Goal: Information Seeking & Learning: Learn about a topic

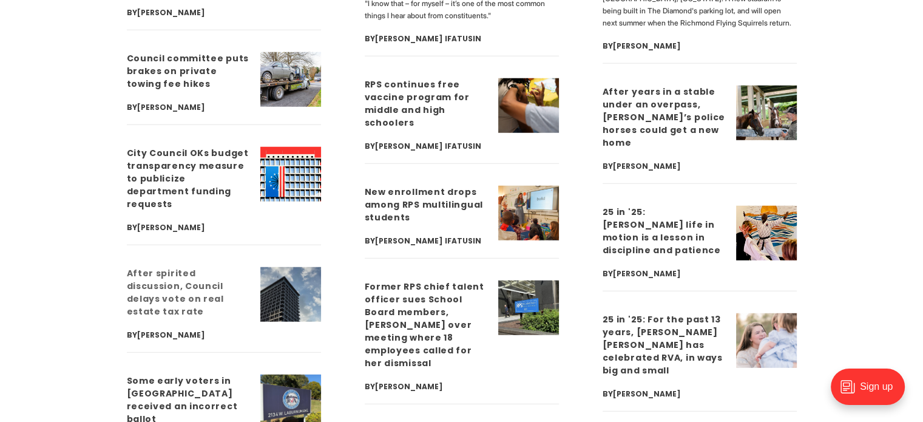
scroll to position [3034, 0]
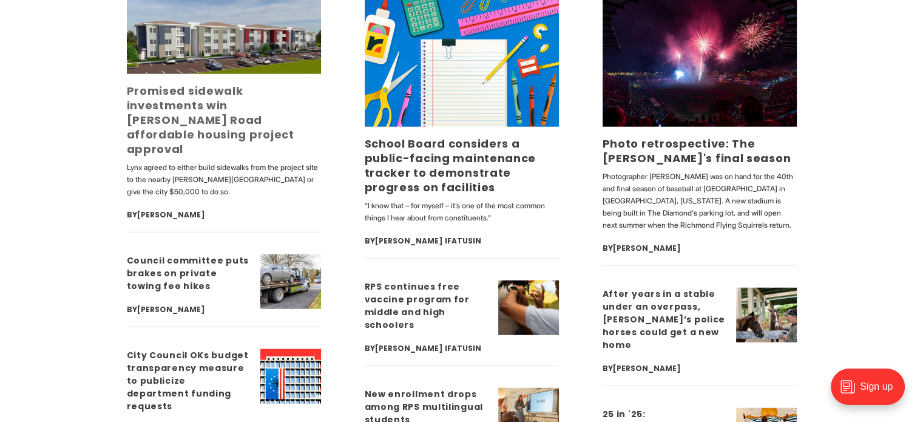
click at [243, 92] on link "Promised sidewalk investments win [PERSON_NAME] Road affordable housing project…" at bounding box center [210, 119] width 167 height 73
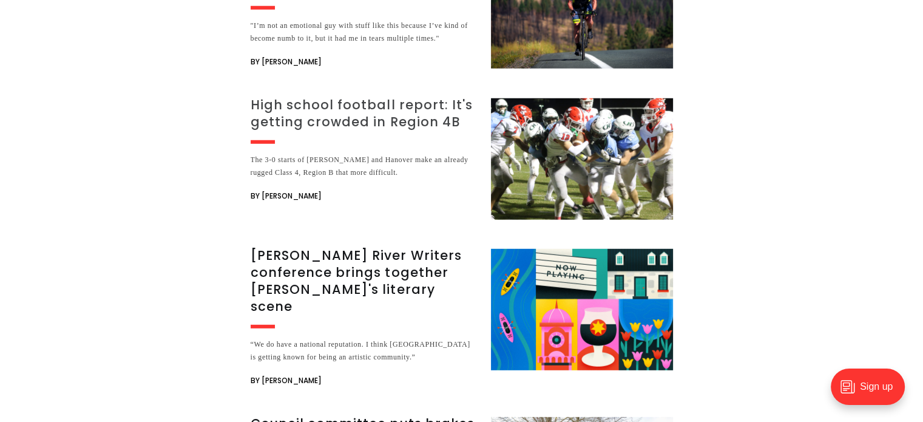
scroll to position [3459, 0]
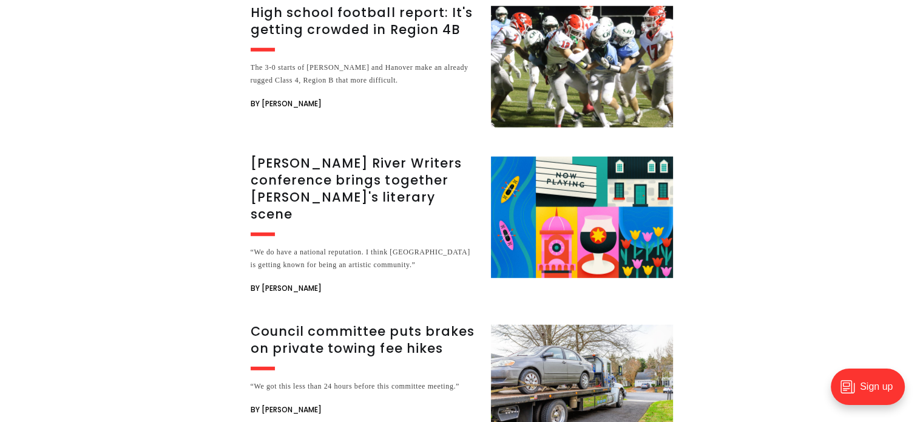
drag, startPoint x: 388, startPoint y: 305, endPoint x: 390, endPoint y: 328, distance: 22.5
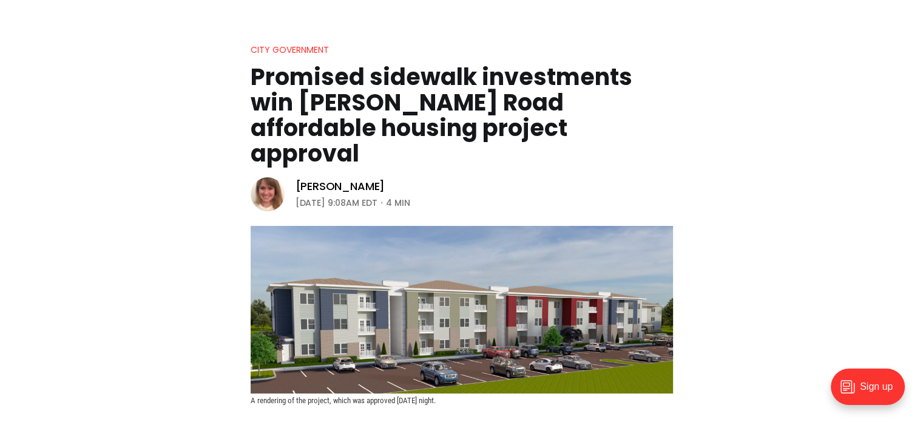
scroll to position [0, 0]
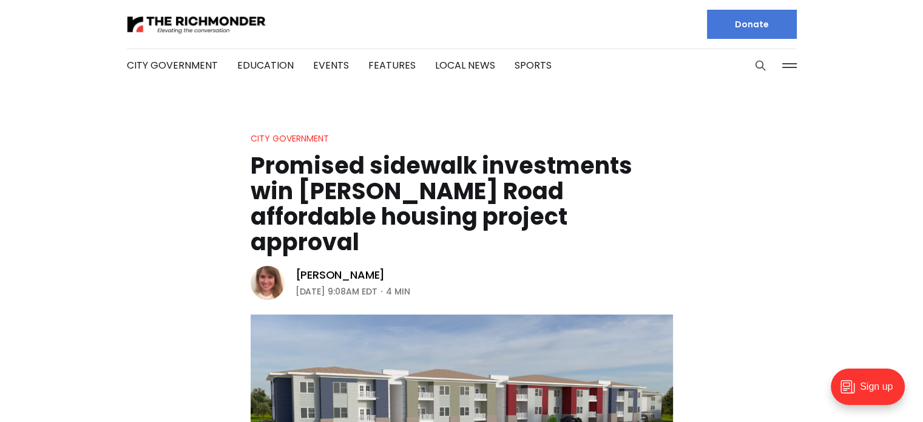
drag, startPoint x: 292, startPoint y: 254, endPoint x: 269, endPoint y: 33, distance: 222.0
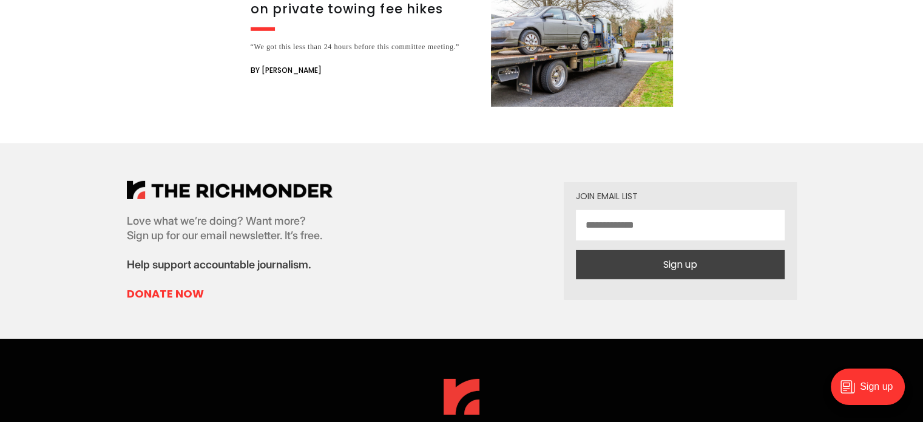
scroll to position [3876, 0]
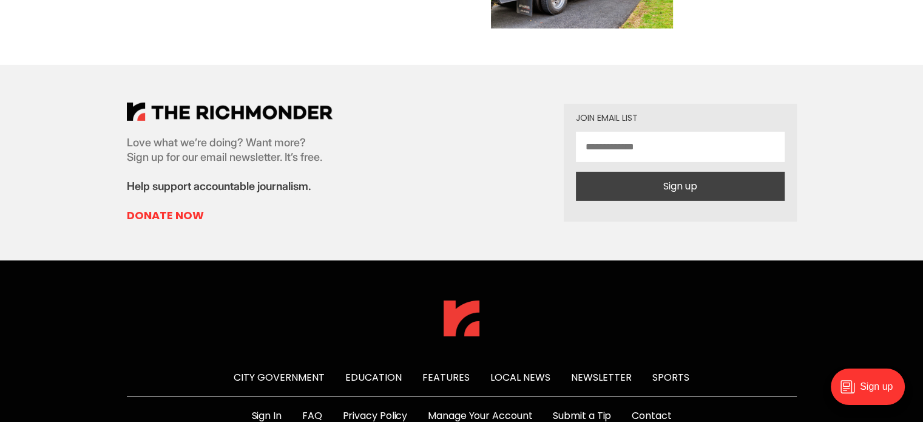
drag, startPoint x: 299, startPoint y: 84, endPoint x: 272, endPoint y: 363, distance: 280.3
click at [193, 208] on link "Donate Now" at bounding box center [230, 215] width 206 height 15
click at [314, 408] on link "FAQ" at bounding box center [312, 415] width 20 height 15
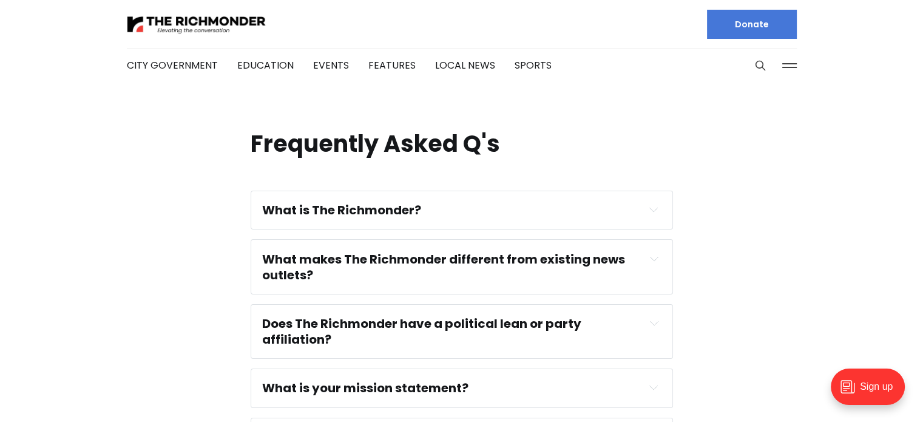
click at [425, 254] on strong "What makes The Richmonder different from existing news outlets?" at bounding box center [444, 267] width 365 height 33
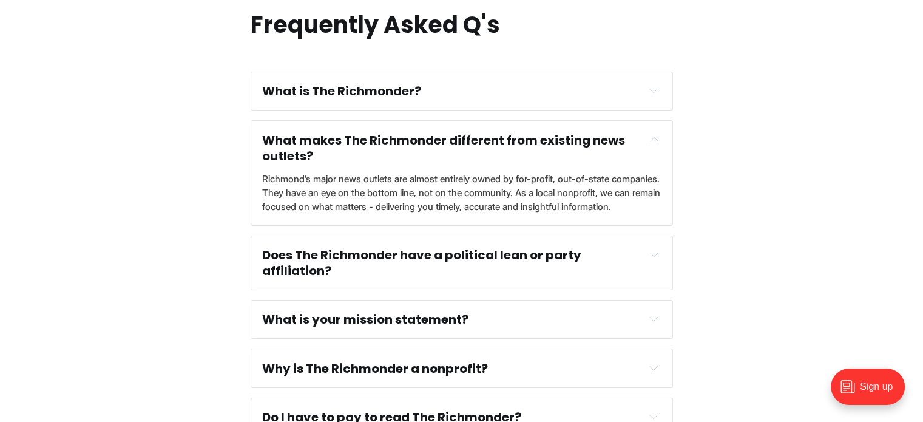
scroll to position [121, 0]
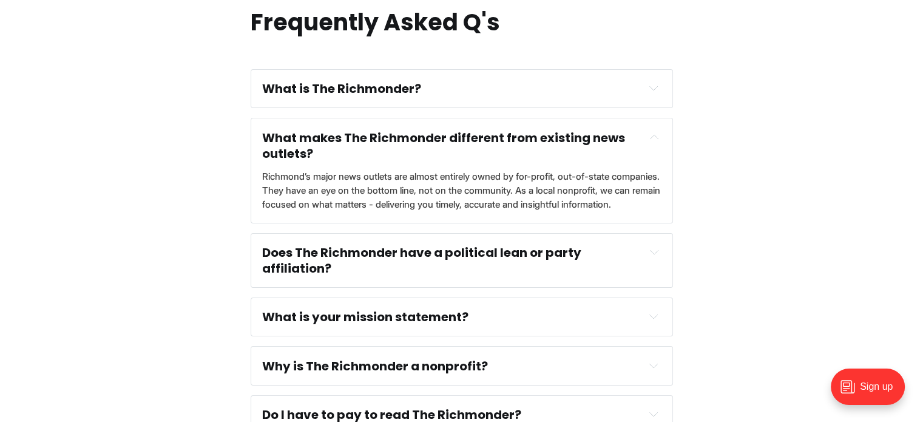
click at [447, 254] on strong "Does The Richmonder have a political lean or party affiliation?" at bounding box center [423, 260] width 322 height 33
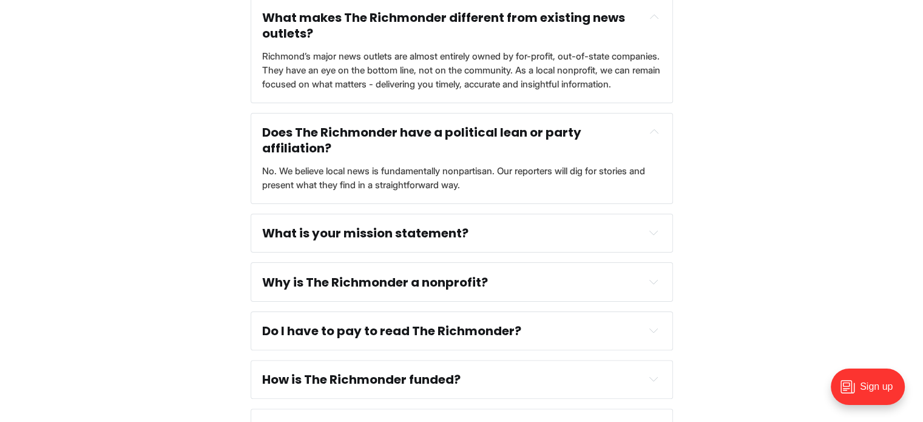
scroll to position [243, 0]
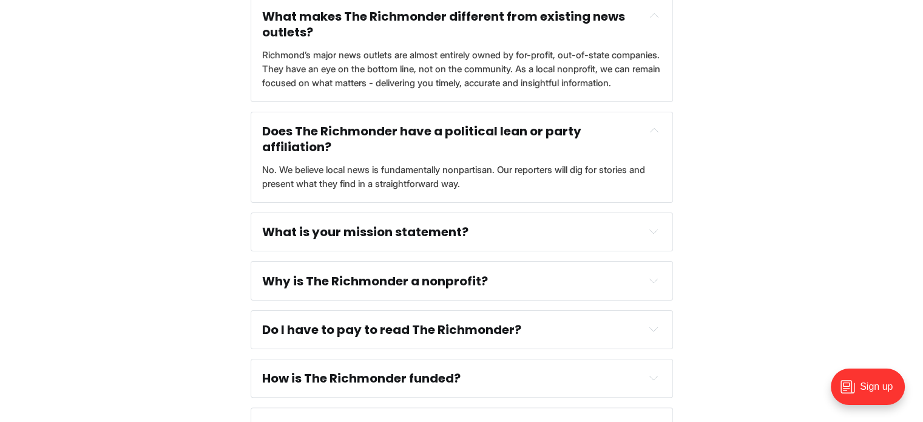
click at [437, 235] on strong "What is your mission statement?" at bounding box center [365, 231] width 206 height 17
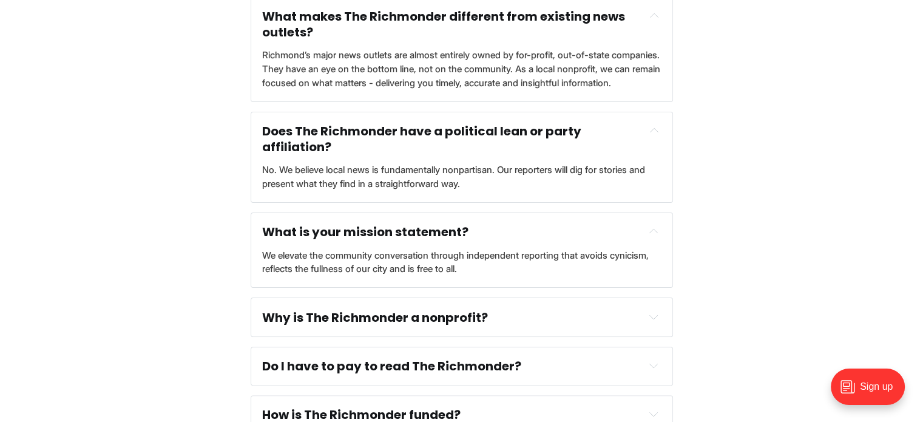
click at [456, 316] on strong "Why is The Richmonder a nonprofit?" at bounding box center [375, 317] width 226 height 17
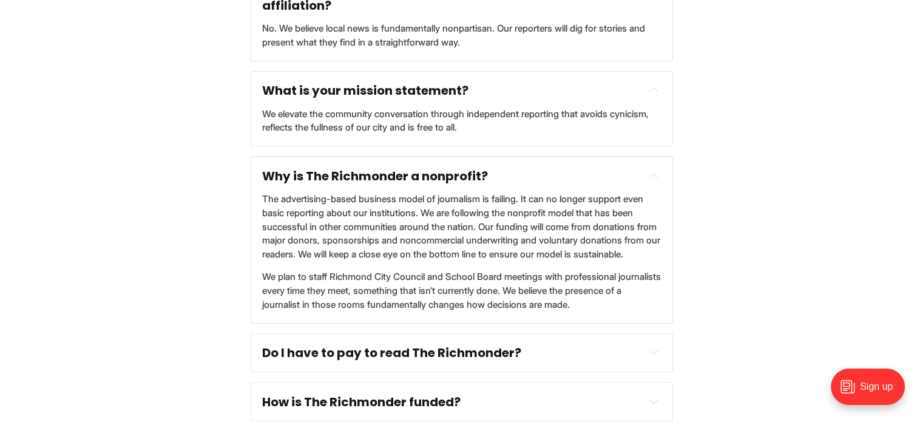
scroll to position [425, 0]
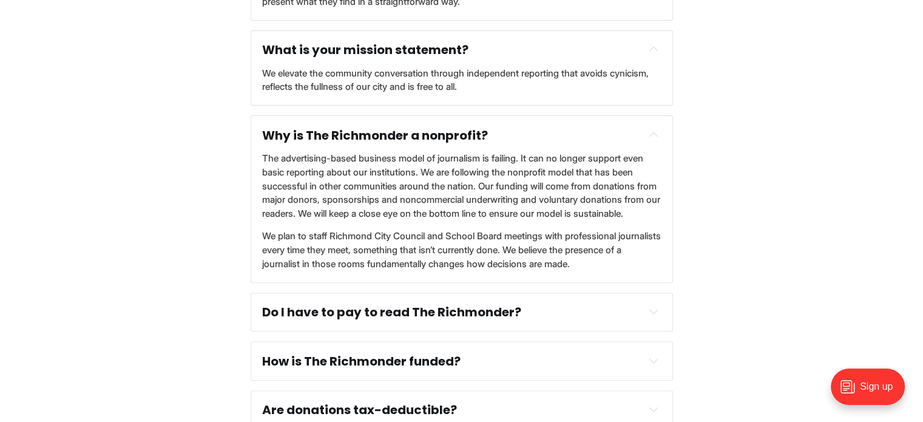
click at [472, 305] on strong "Do I have to pay to read The Richmonder?" at bounding box center [391, 311] width 259 height 17
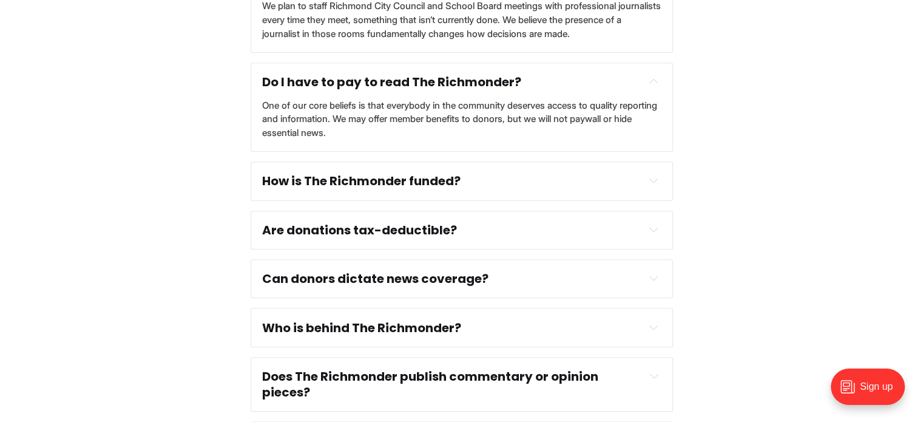
scroll to position [789, 0]
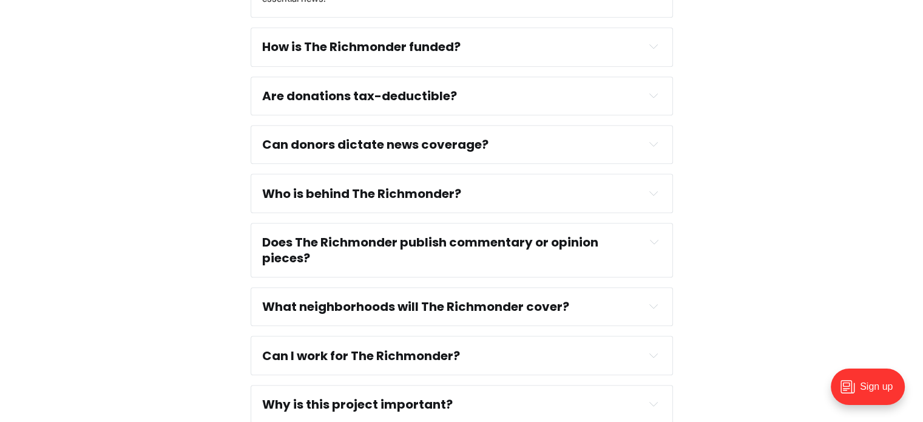
click at [481, 99] on div "Are donations tax-deductible?" at bounding box center [461, 96] width 399 height 16
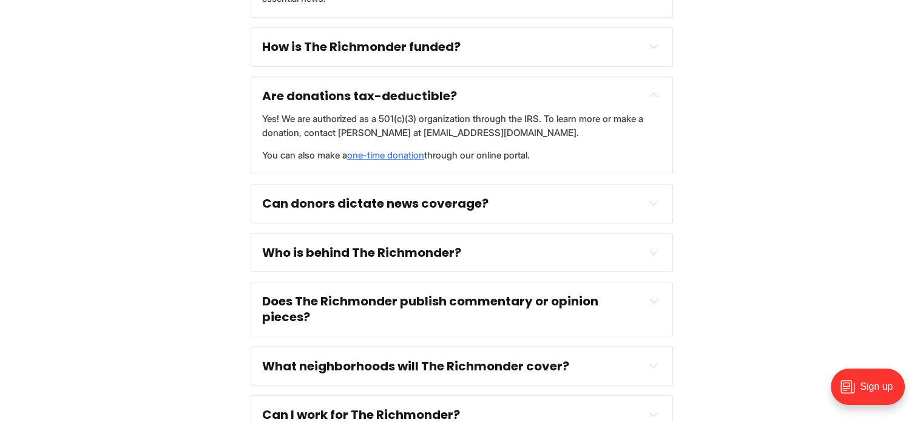
click at [476, 241] on div "Who is behind The Richmonder? Founding editor Michael Phillips has 17 years of …" at bounding box center [462, 252] width 422 height 39
click at [476, 252] on div "Who is behind The Richmonder?" at bounding box center [461, 253] width 399 height 16
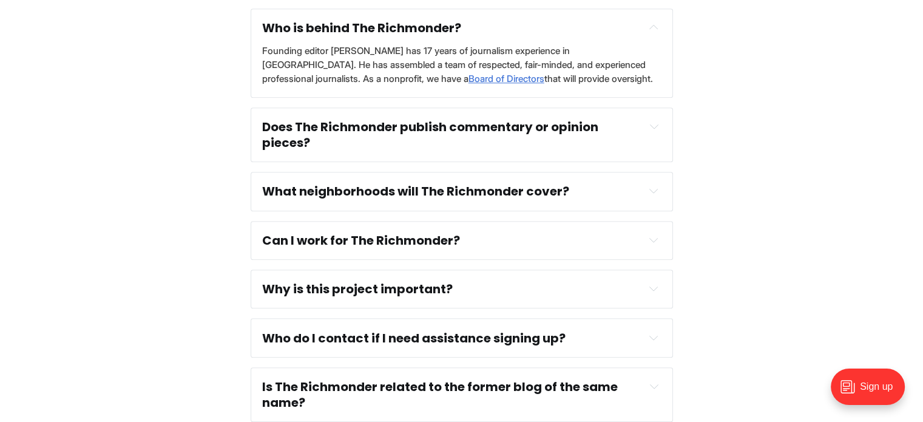
scroll to position [1032, 0]
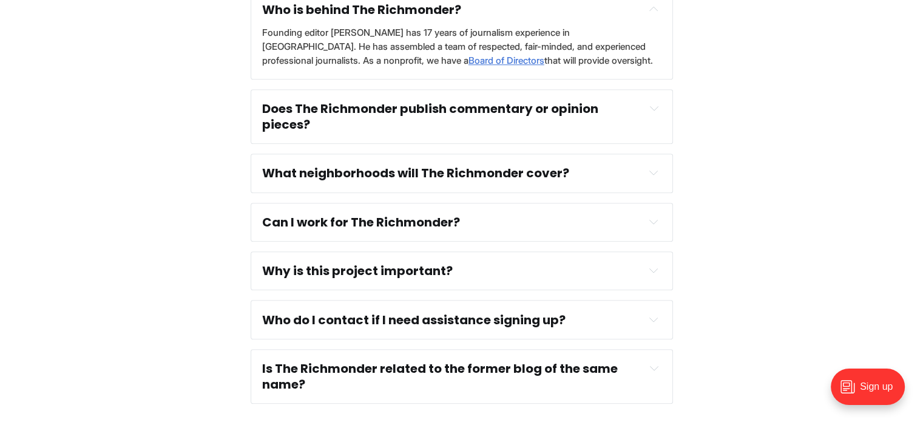
click at [395, 226] on strong "Can I work for The Richmonder?" at bounding box center [361, 222] width 198 height 17
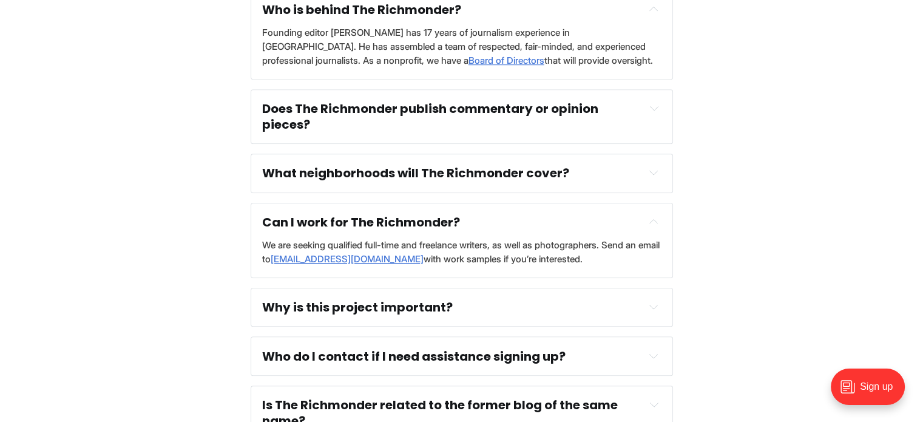
click at [393, 305] on strong "Why is this project important?" at bounding box center [357, 307] width 191 height 17
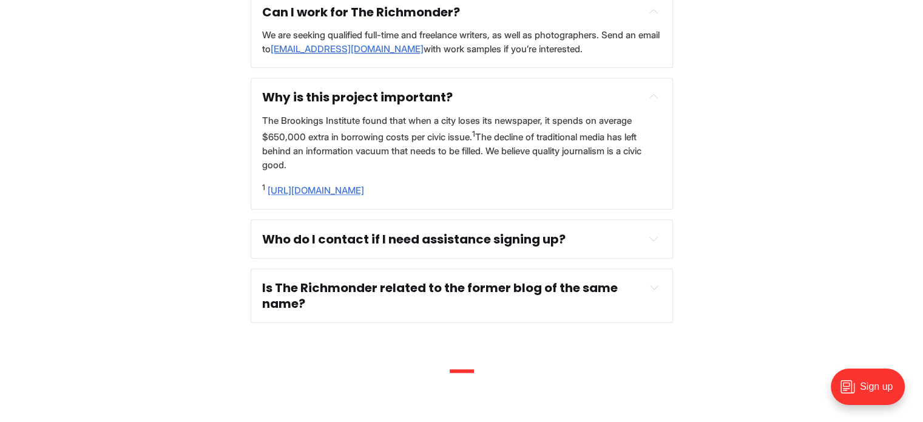
scroll to position [1214, 0]
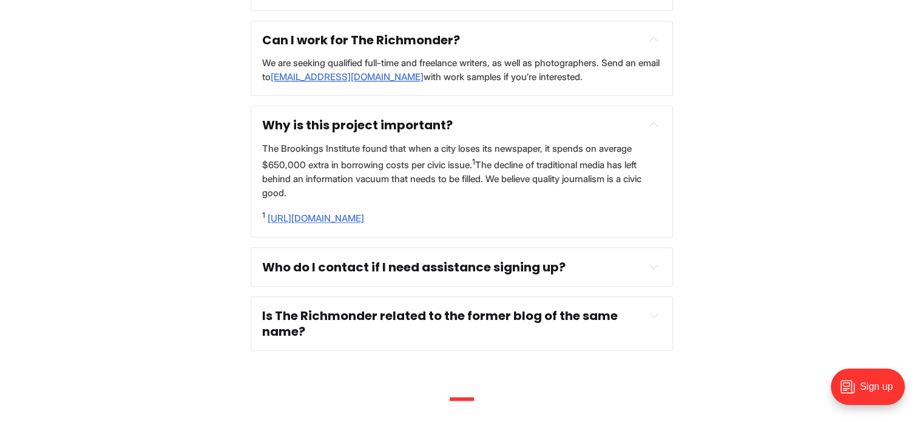
click at [468, 258] on strong "Who do I contact if I need assistance signing up?" at bounding box center [413, 266] width 303 height 17
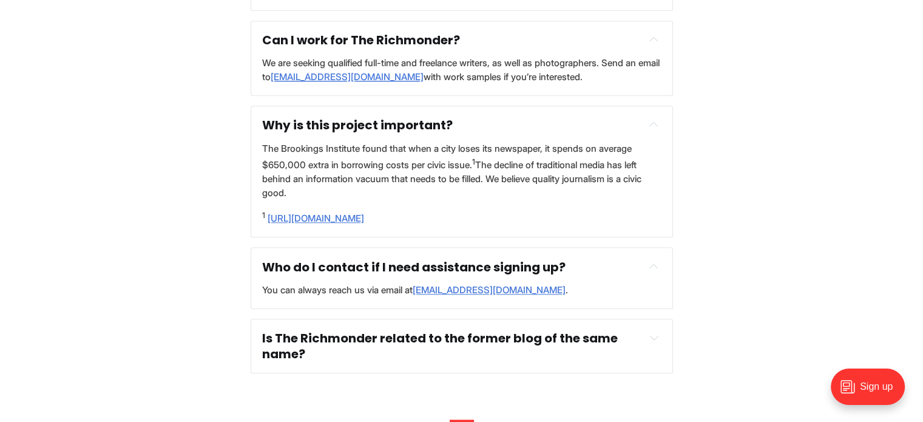
click at [474, 329] on strong "Is The Richmonder related to the former blog of the same name?" at bounding box center [441, 345] width 358 height 33
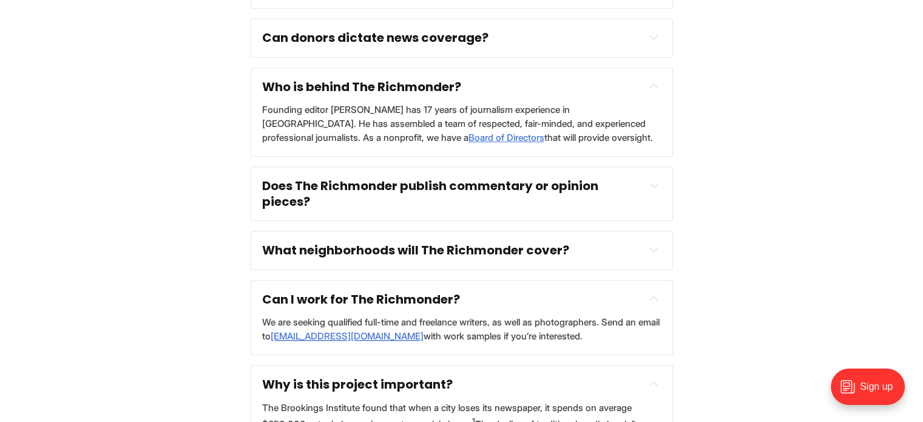
scroll to position [0, 0]
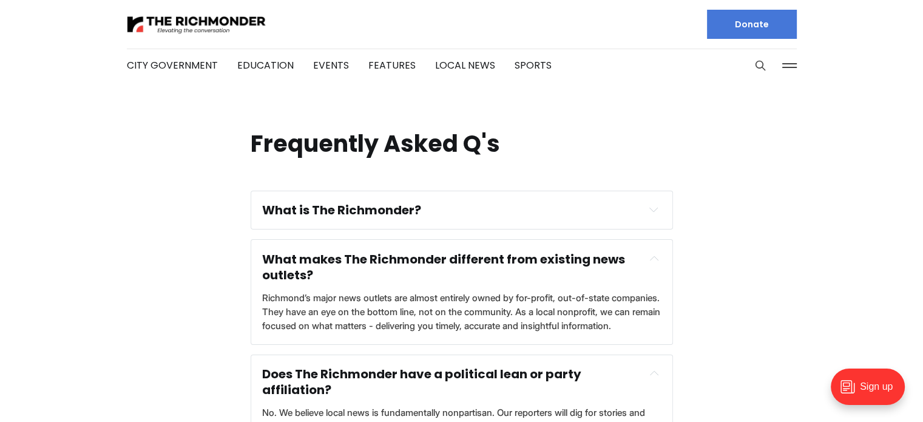
drag, startPoint x: 160, startPoint y: 407, endPoint x: 135, endPoint y: 138, distance: 270.6
